Goal: Find specific page/section: Find specific page/section

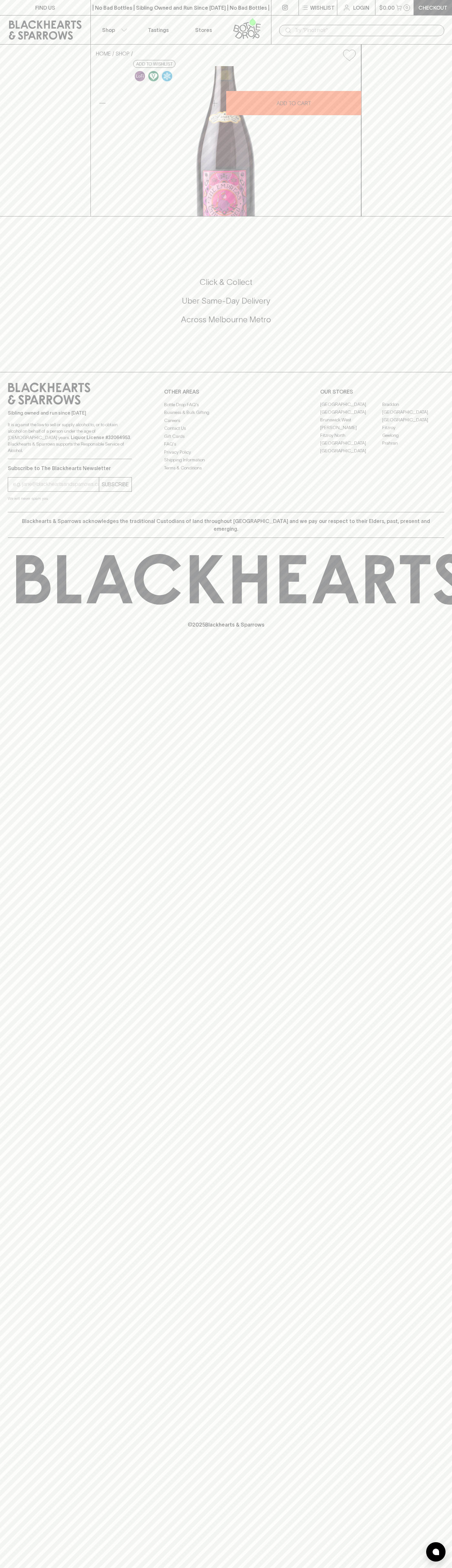
click at [351, 439] on link "Fitzroy North" at bounding box center [351, 435] width 62 height 8
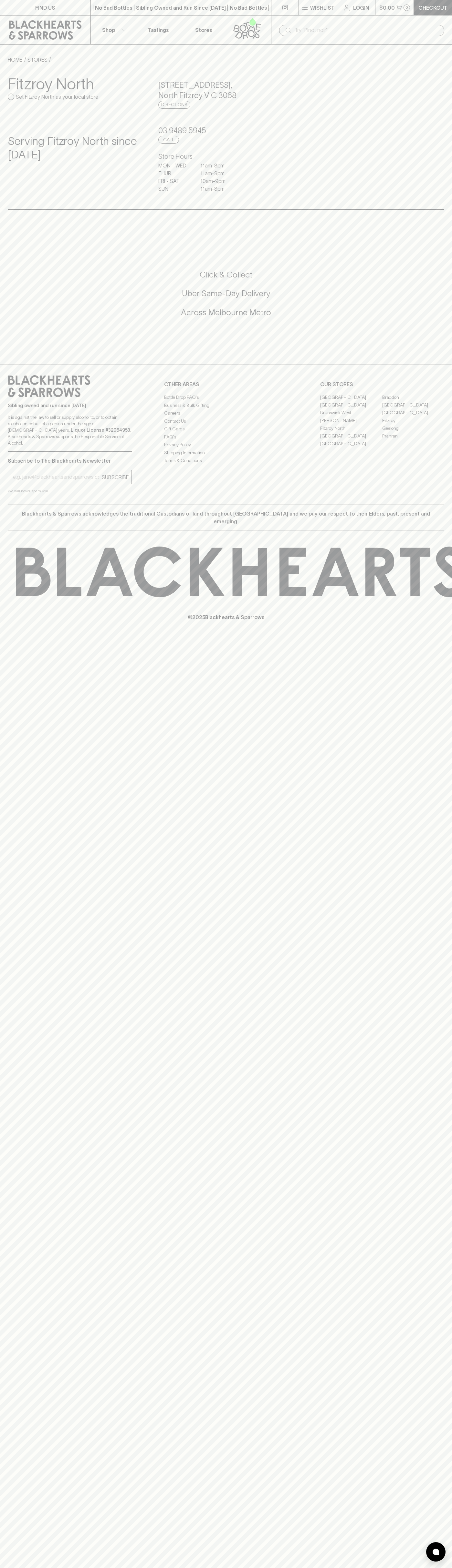
click at [348, 17] on div "​" at bounding box center [361, 30] width 181 height 29
click at [451, 430] on div "Sibling owned and run since 2006 It is against the law to sell or supply alcoho…" at bounding box center [226, 435] width 452 height 140
click at [102, 1567] on html "FIND US | No Bad Bottles | Sibling Owned and Run Since 2006 | No Bad Bottles | …" at bounding box center [226, 784] width 452 height 1568
click at [31, 32] on icon at bounding box center [45, 30] width 72 height 19
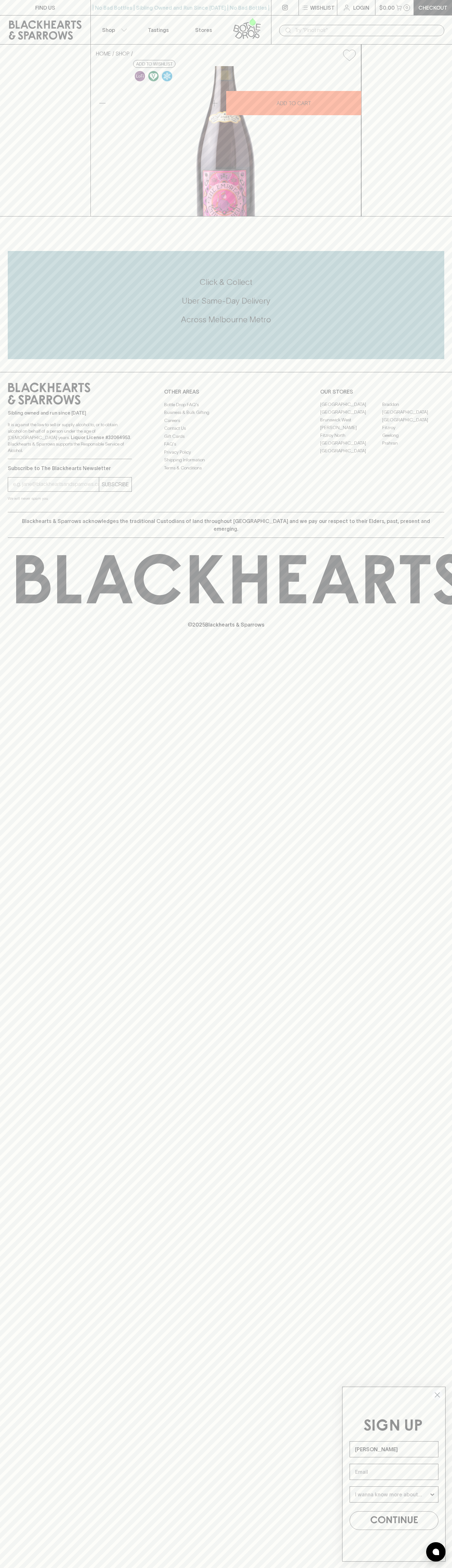
type input "[PERSON_NAME]"
